Goal: Task Accomplishment & Management: Use online tool/utility

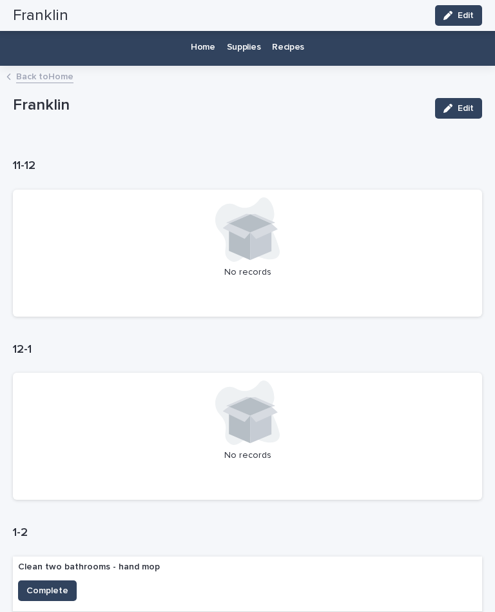
scroll to position [464, 0]
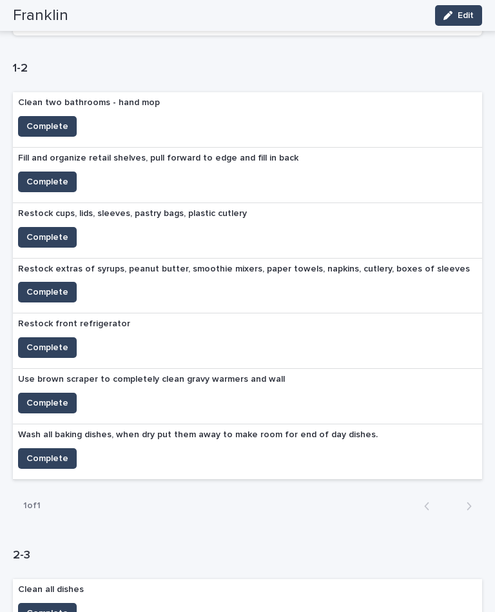
click at [32, 397] on span "Complete" at bounding box center [47, 403] width 42 height 13
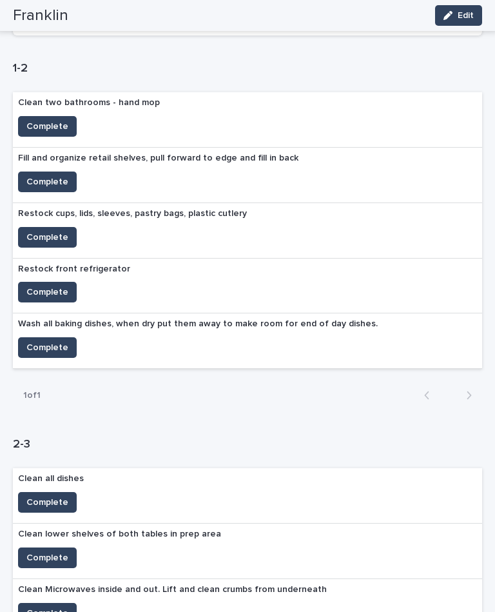
click at [44, 177] on span "Complete" at bounding box center [47, 181] width 42 height 13
click at [55, 232] on span "Complete" at bounding box center [47, 237] width 42 height 13
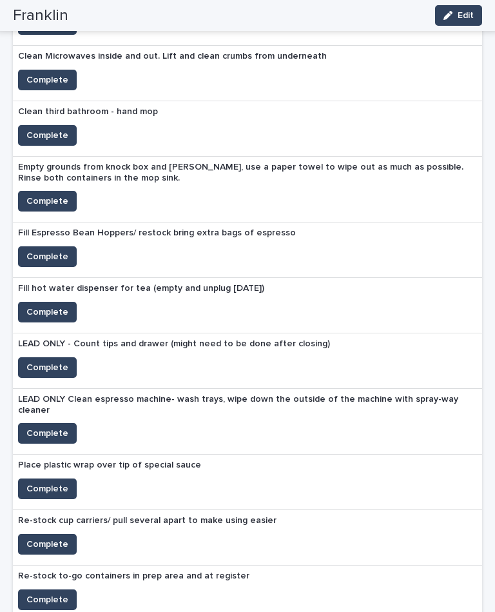
scroll to position [891, 0]
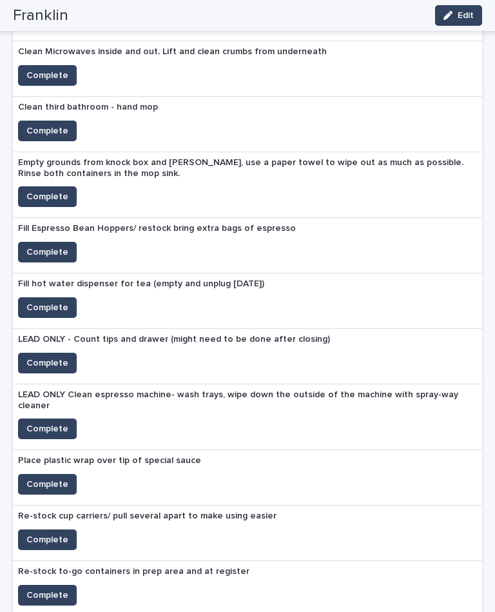
click at [65, 478] on span "Complete" at bounding box center [47, 484] width 42 height 13
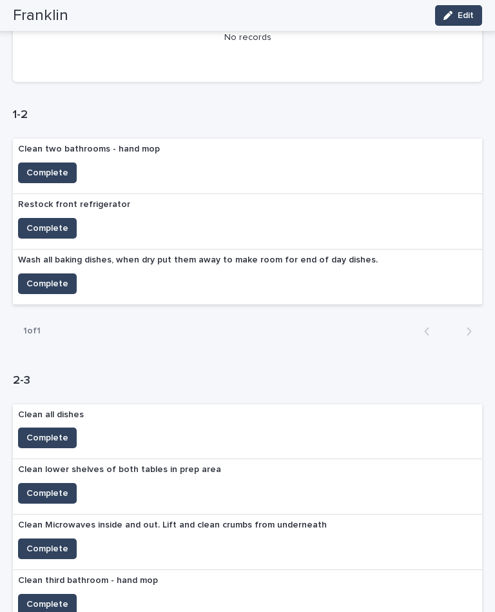
scroll to position [424, 0]
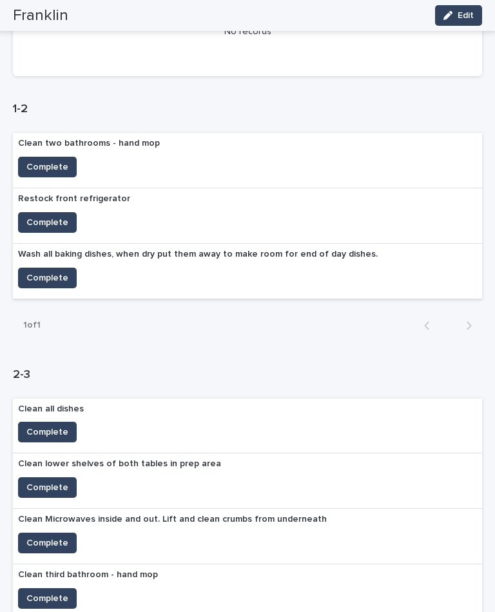
click at [52, 161] on span "Complete" at bounding box center [47, 167] width 42 height 13
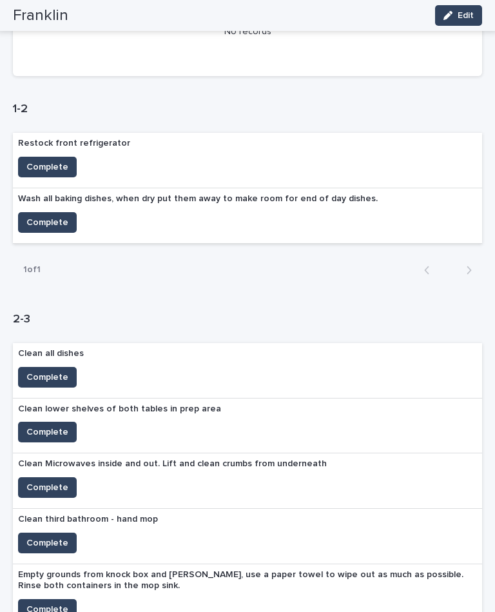
click at [45, 164] on span "Complete" at bounding box center [47, 167] width 42 height 13
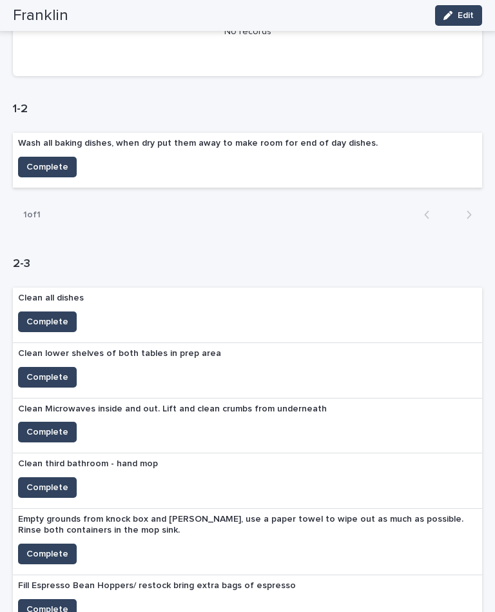
click at [65, 161] on span "Complete" at bounding box center [47, 167] width 42 height 13
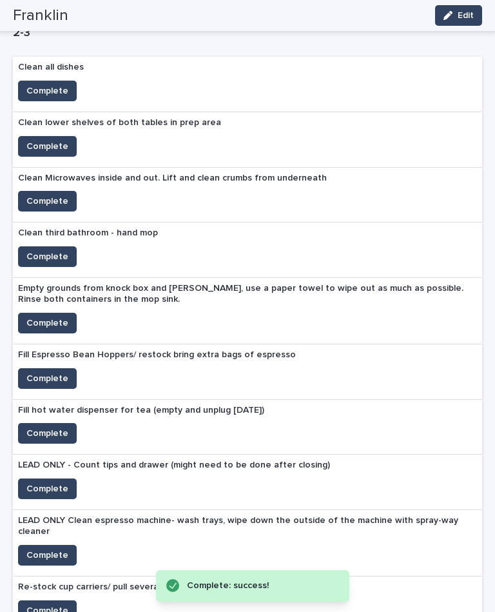
scroll to position [684, 0]
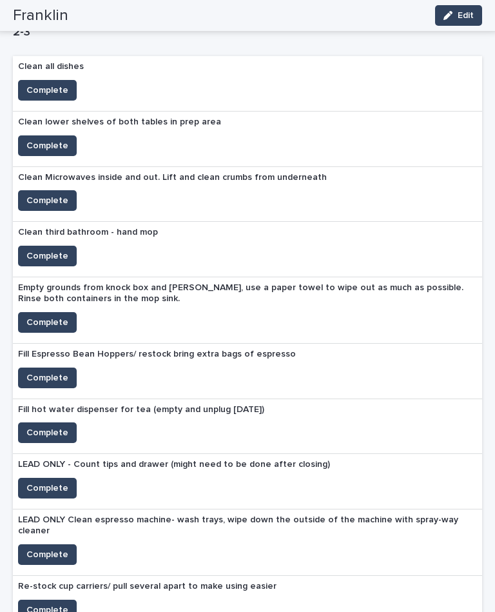
click at [53, 139] on span "Complete" at bounding box center [47, 145] width 42 height 13
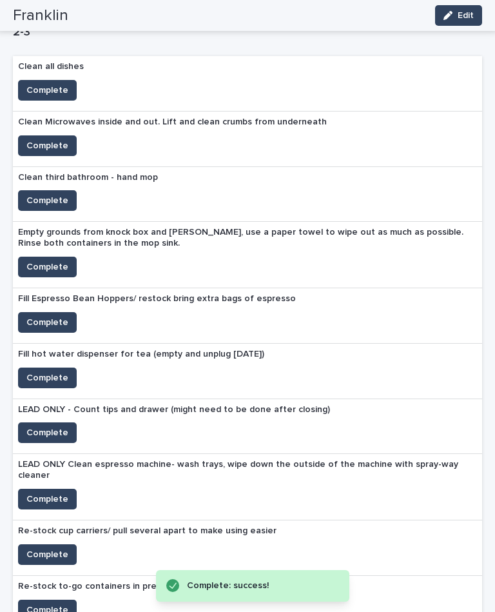
click at [52, 139] on span "Complete" at bounding box center [47, 145] width 42 height 13
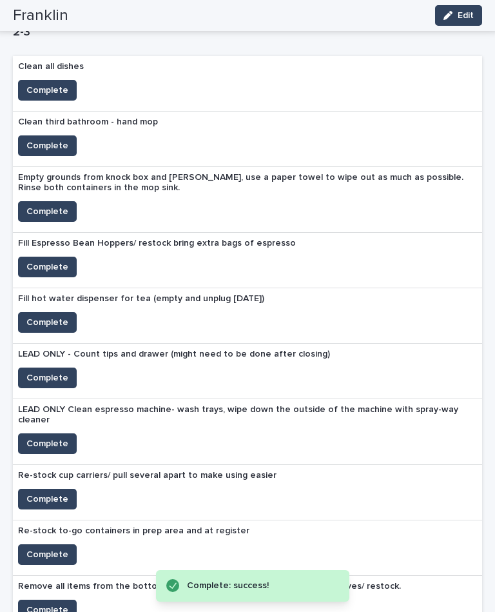
click at [50, 205] on span "Complete" at bounding box center [47, 211] width 42 height 13
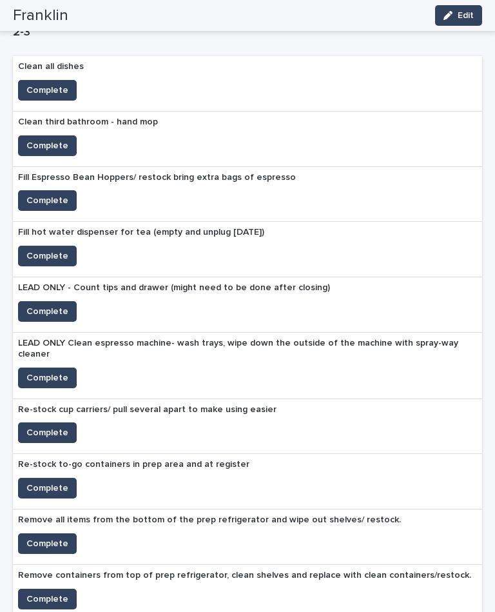
scroll to position [637, 0]
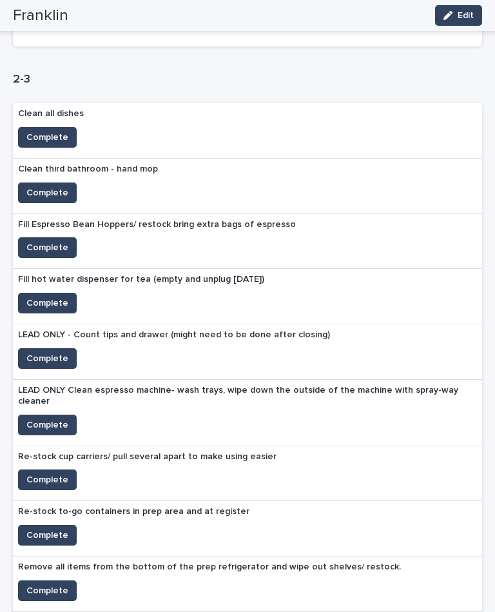
click at [68, 243] on button "Complete" at bounding box center [47, 247] width 59 height 21
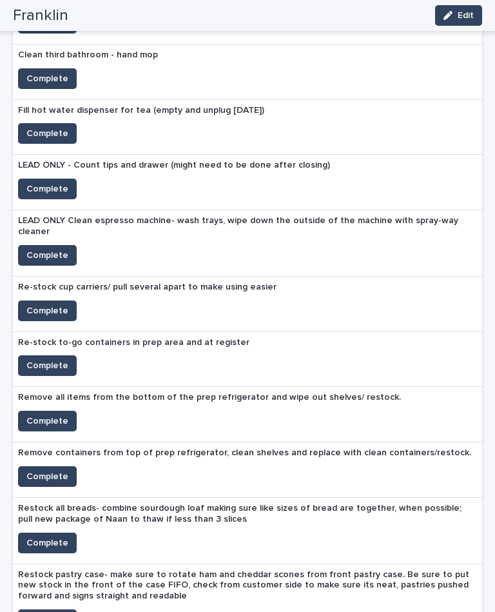
scroll to position [752, 0]
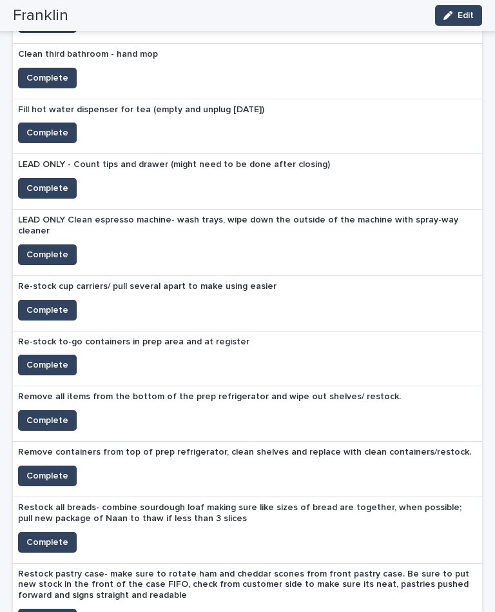
click at [55, 126] on span "Complete" at bounding box center [47, 132] width 42 height 13
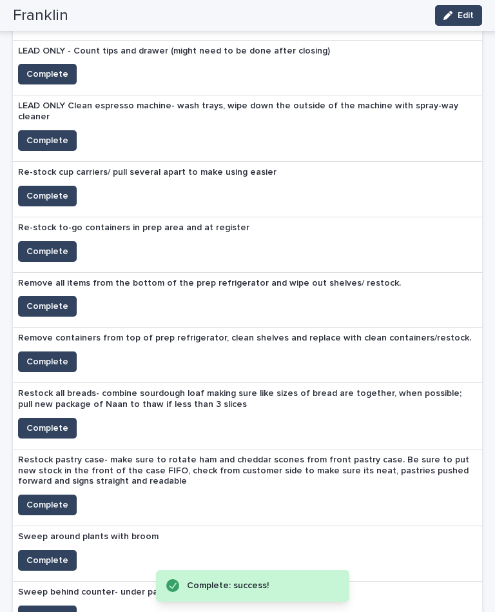
scroll to position [811, 0]
click at [50, 499] on span "Complete" at bounding box center [47, 505] width 42 height 13
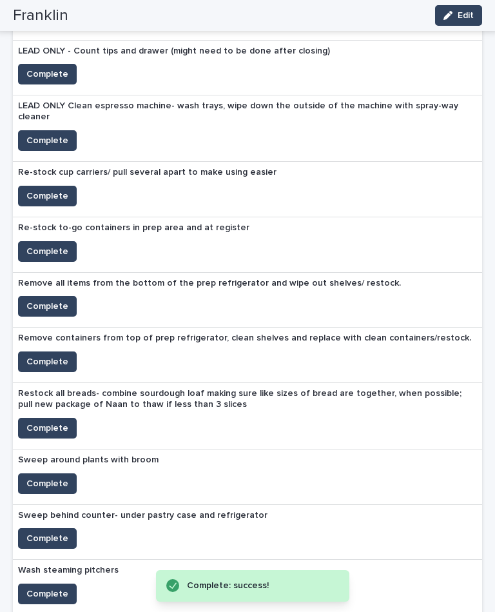
click at [56, 422] on span "Complete" at bounding box center [47, 428] width 42 height 13
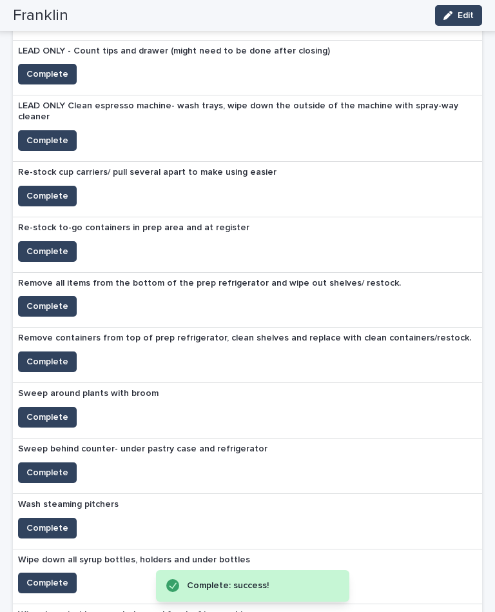
click at [58, 352] on button "Complete" at bounding box center [47, 362] width 59 height 21
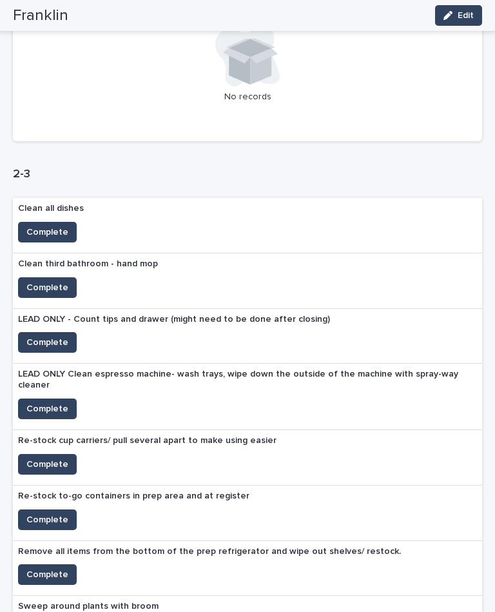
scroll to position [543, 0]
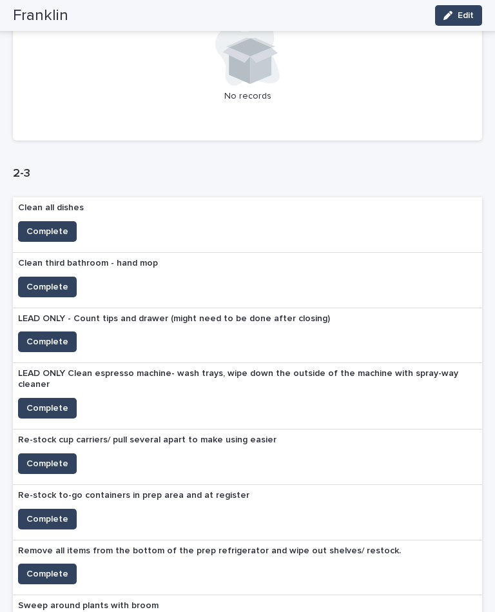
click at [55, 281] on span "Complete" at bounding box center [47, 287] width 42 height 13
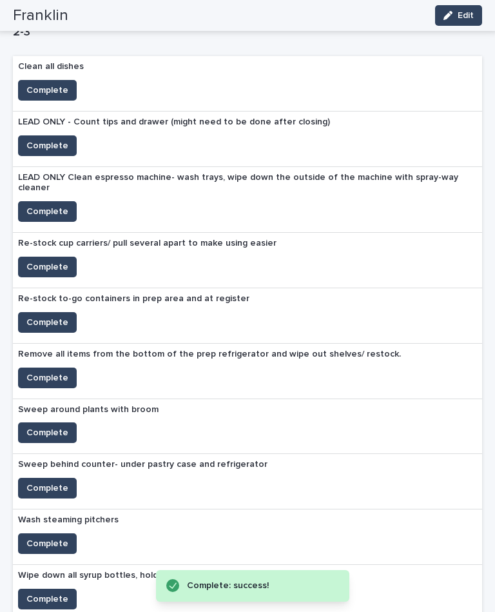
scroll to position [684, 0]
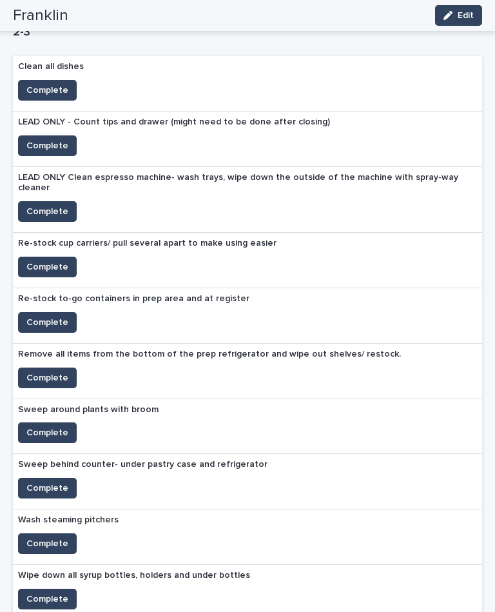
click at [59, 372] on span "Complete" at bounding box center [47, 378] width 42 height 13
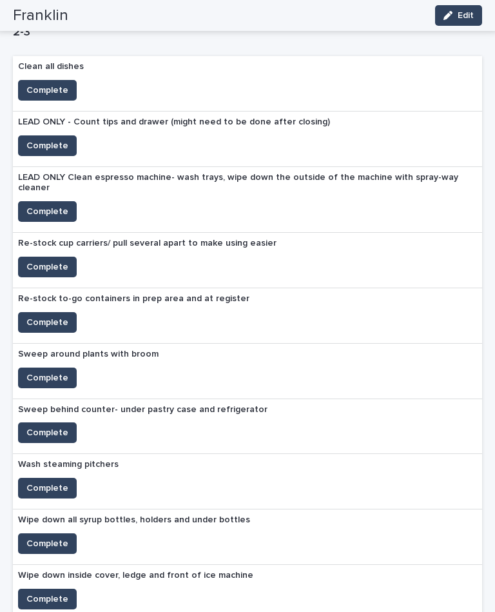
click at [53, 537] on span "Complete" at bounding box center [47, 543] width 42 height 13
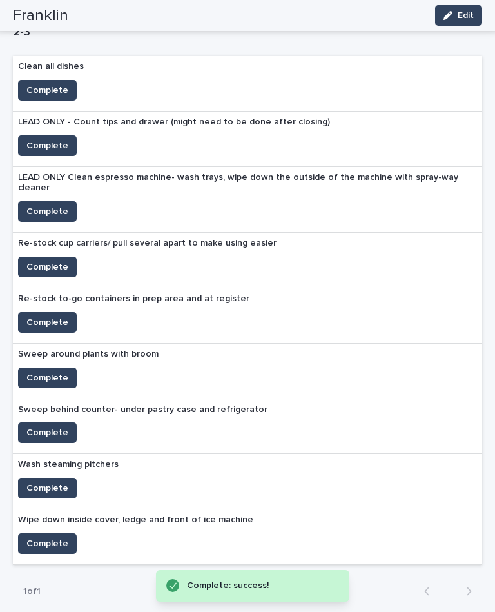
click at [50, 478] on button "Complete" at bounding box center [47, 488] width 59 height 21
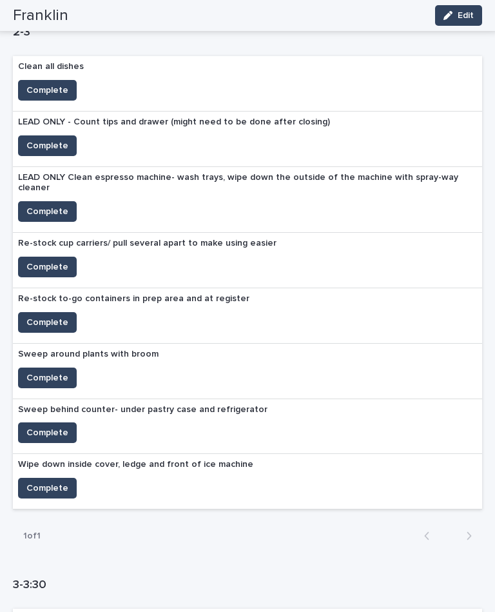
click at [47, 313] on button "Complete" at bounding box center [47, 322] width 59 height 21
